Goal: Register for event/course

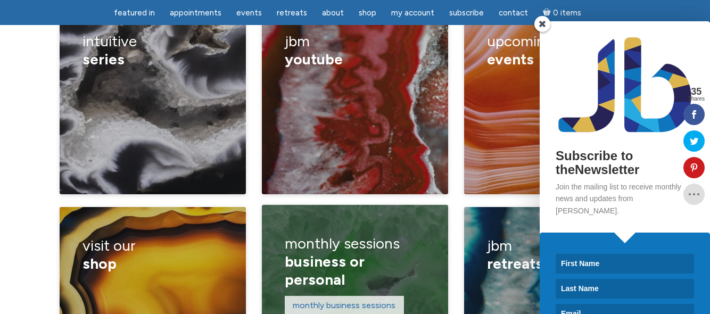
scroll to position [1597, 0]
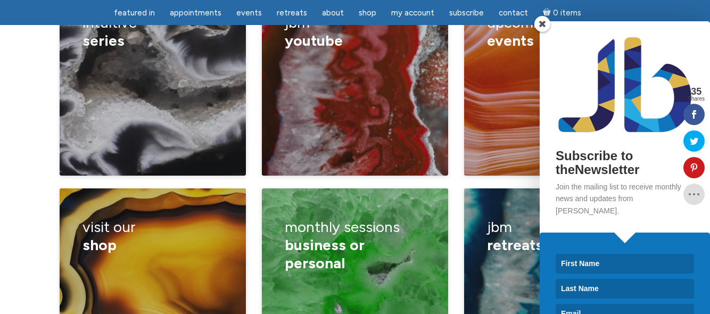
click at [537, 21] on span at bounding box center [543, 24] width 16 height 16
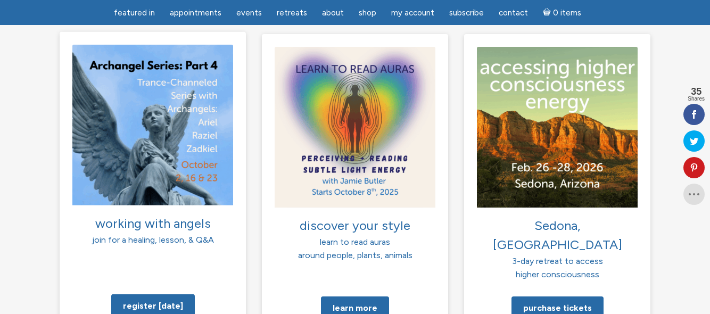
scroll to position [799, 0]
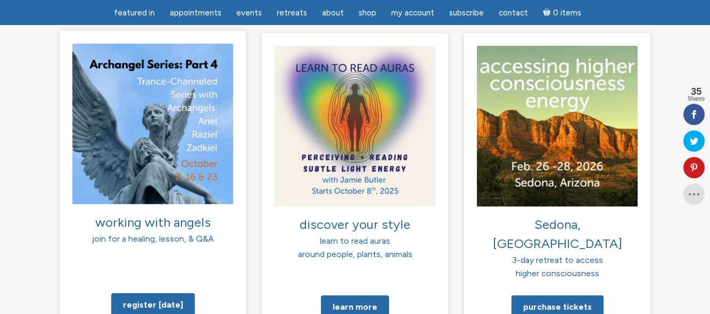
click at [137, 118] on img at bounding box center [152, 123] width 161 height 161
click at [159, 293] on link "Register today" at bounding box center [153, 304] width 84 height 23
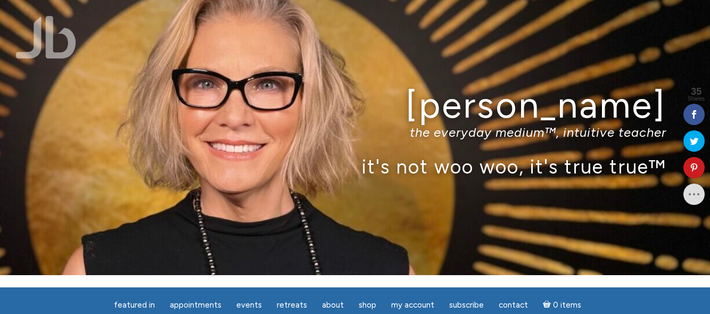
scroll to position [0, 0]
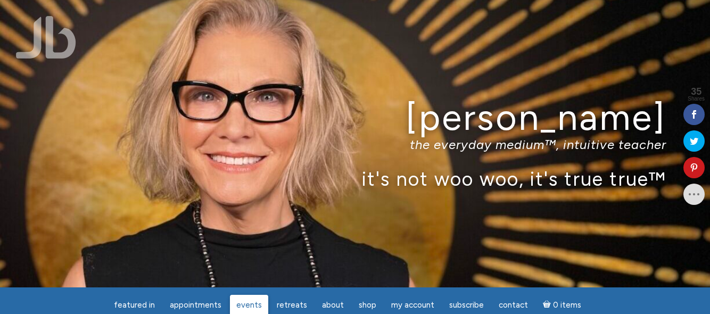
click at [252, 308] on span "Events" at bounding box center [249, 305] width 26 height 10
click at [142, 302] on span "featured in" at bounding box center [134, 305] width 41 height 10
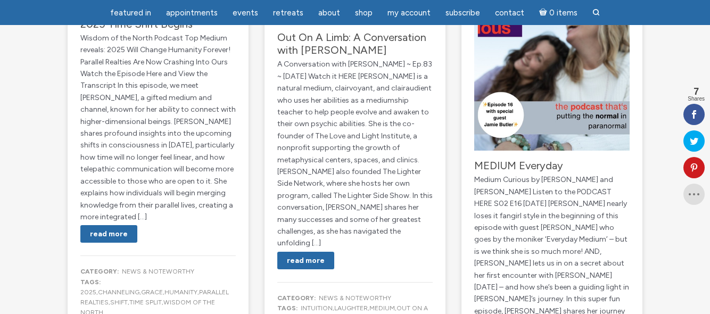
scroll to position [692, 0]
